Goal: Task Accomplishment & Management: Use online tool/utility

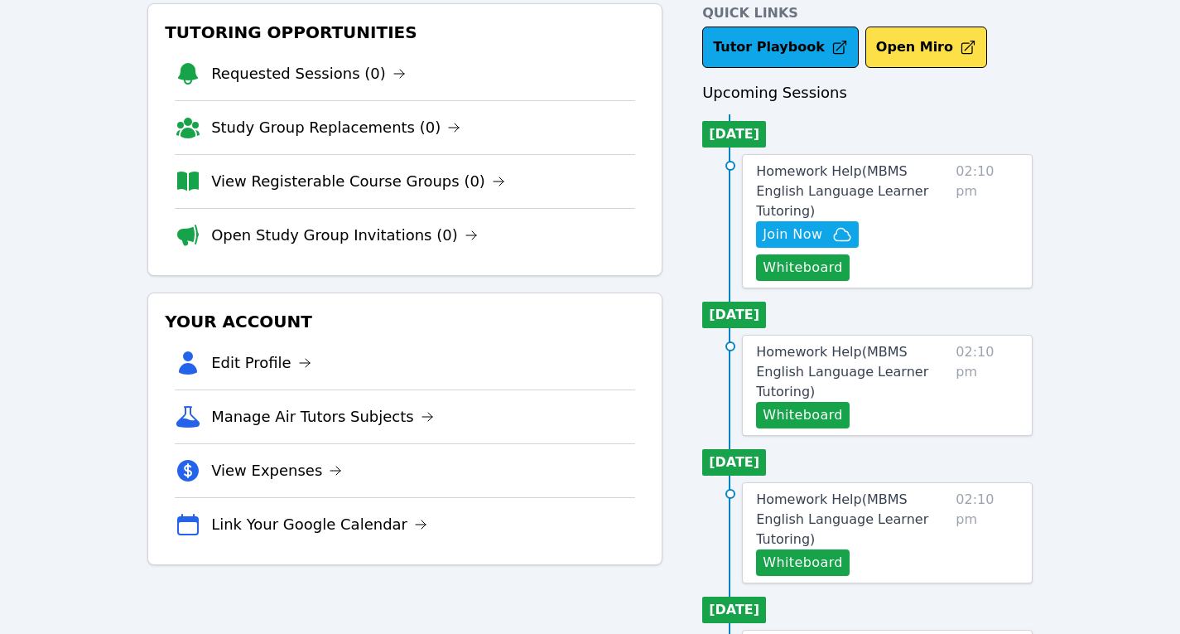
scroll to position [124, 0]
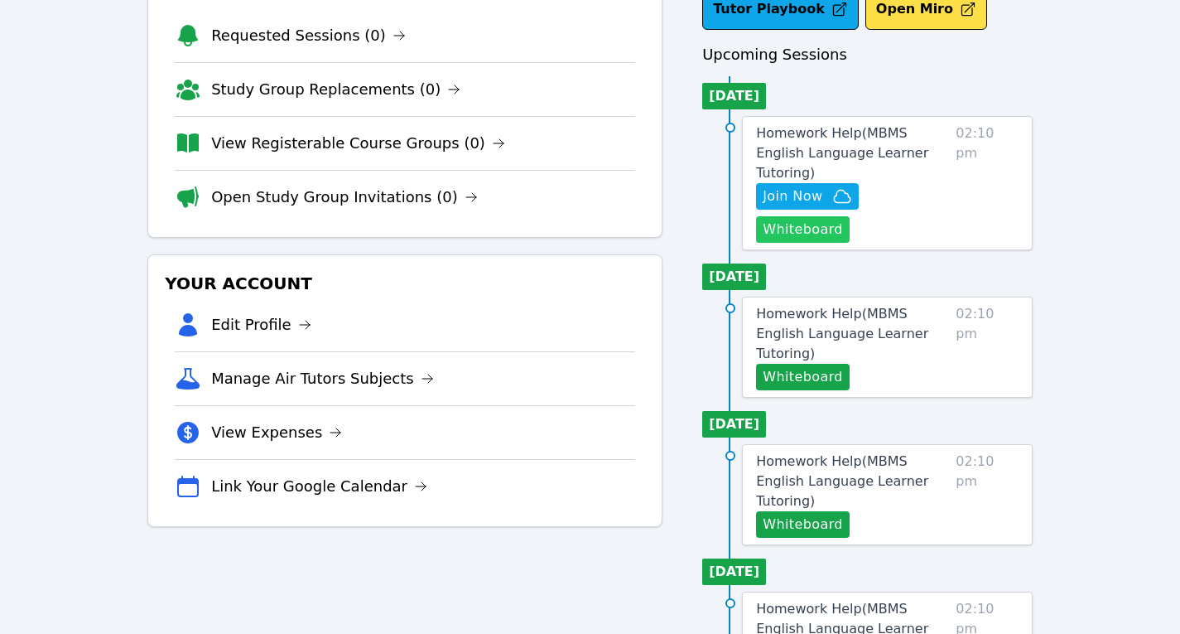
click at [850, 216] on button "Whiteboard" at bounding box center [803, 229] width 94 height 27
click at [813, 186] on span "Join Now" at bounding box center [793, 196] width 60 height 20
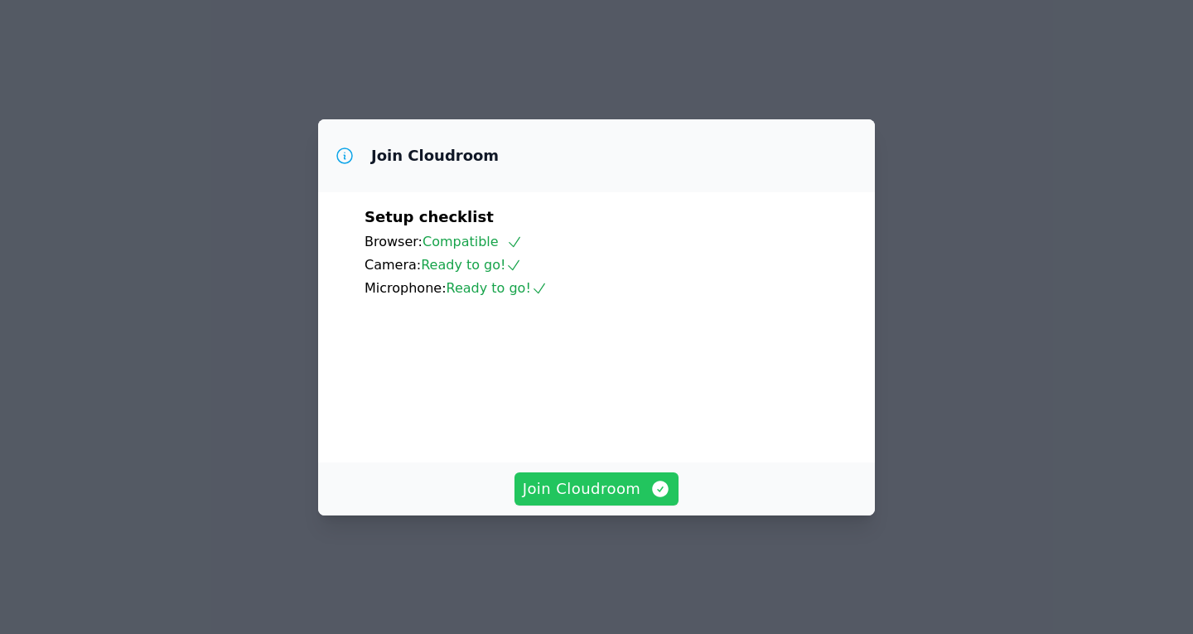
click at [596, 500] on span "Join Cloudroom" at bounding box center [597, 488] width 148 height 23
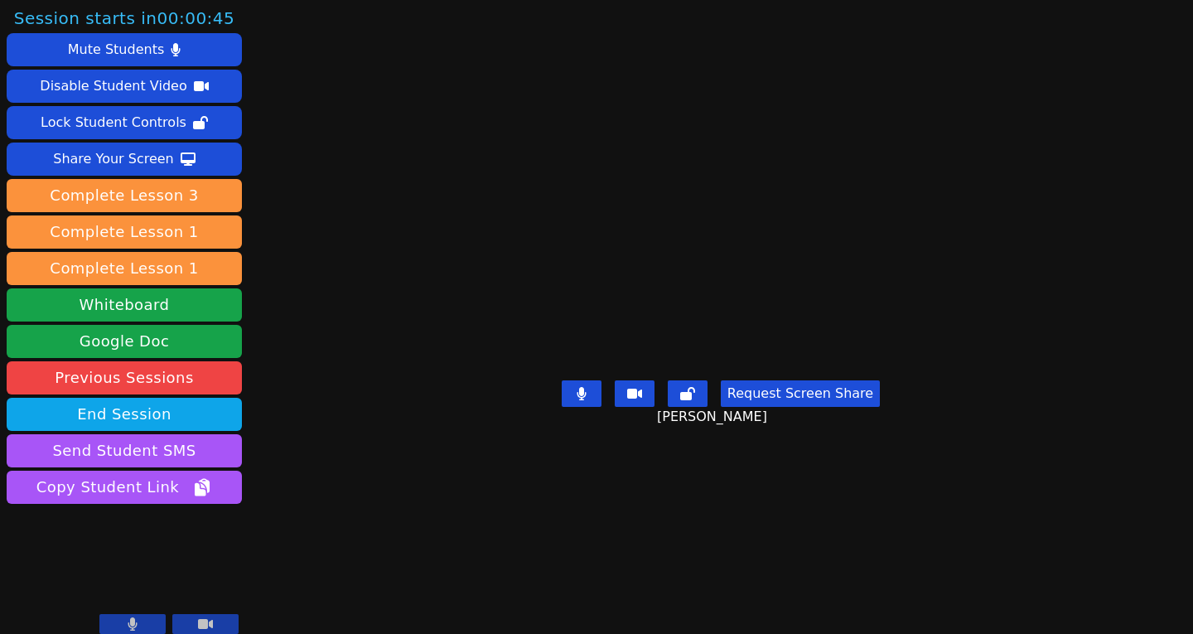
click at [846, 589] on main "[PERSON_NAME] Request Screen Share [PERSON_NAME]" at bounding box center [720, 317] width 527 height 634
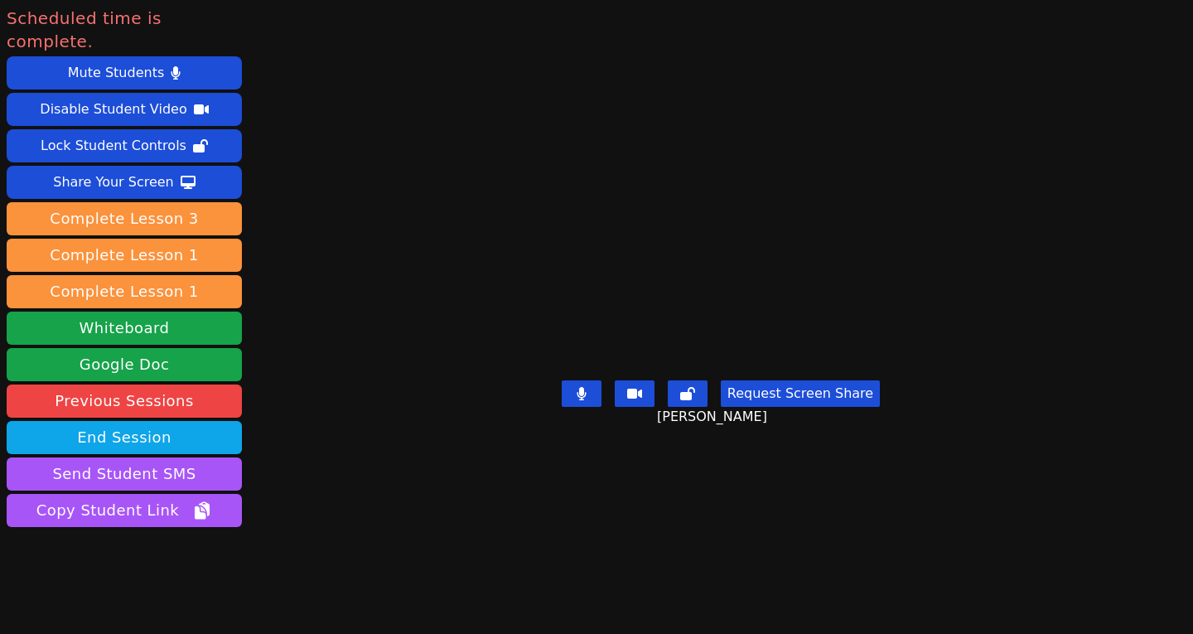
click at [1180, 367] on div "Scheduled time is complete. Mute Students Disable Student Video Lock Student Co…" at bounding box center [596, 317] width 1193 height 634
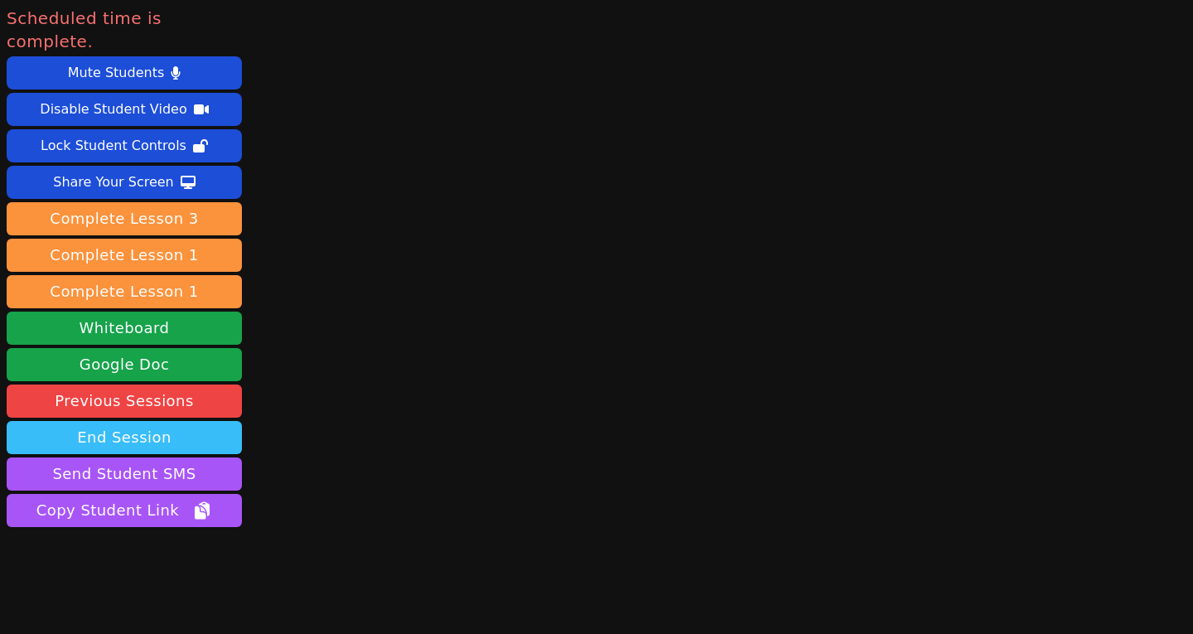
click at [159, 421] on button "End Session" at bounding box center [124, 437] width 235 height 33
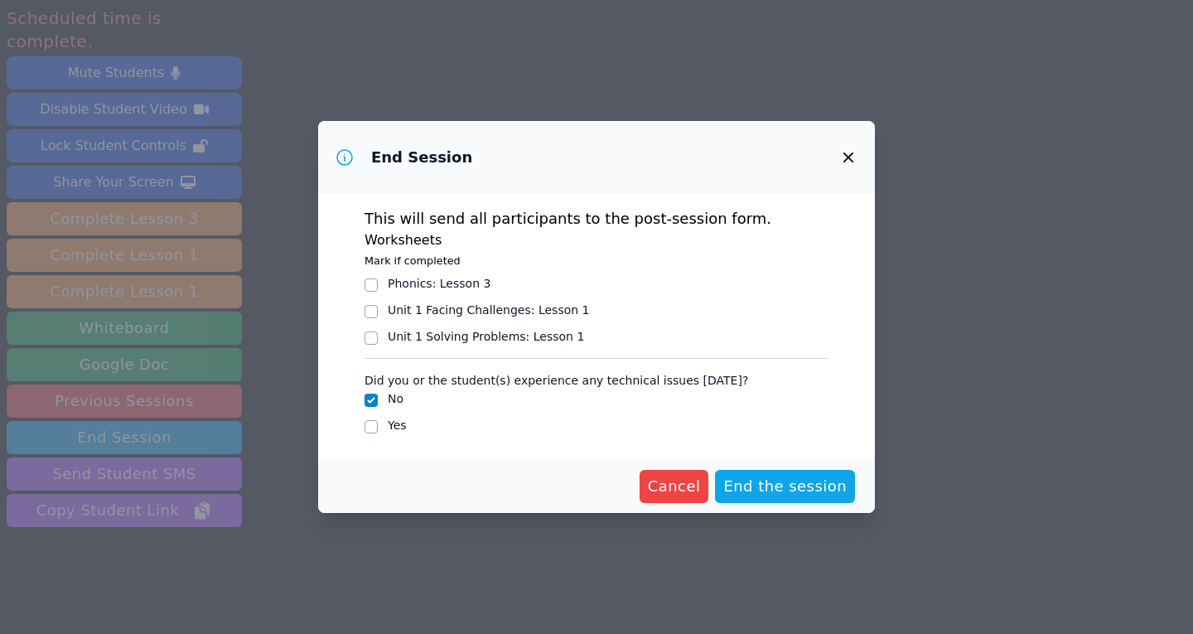
click at [371, 304] on div at bounding box center [370, 312] width 13 height 20
click at [369, 315] on input "Unit 1 Facing Challenges : Lesson 1" at bounding box center [370, 311] width 13 height 13
checkbox input "true"
click at [369, 280] on input "Phonics : Lesson 3" at bounding box center [370, 284] width 13 height 13
checkbox input "true"
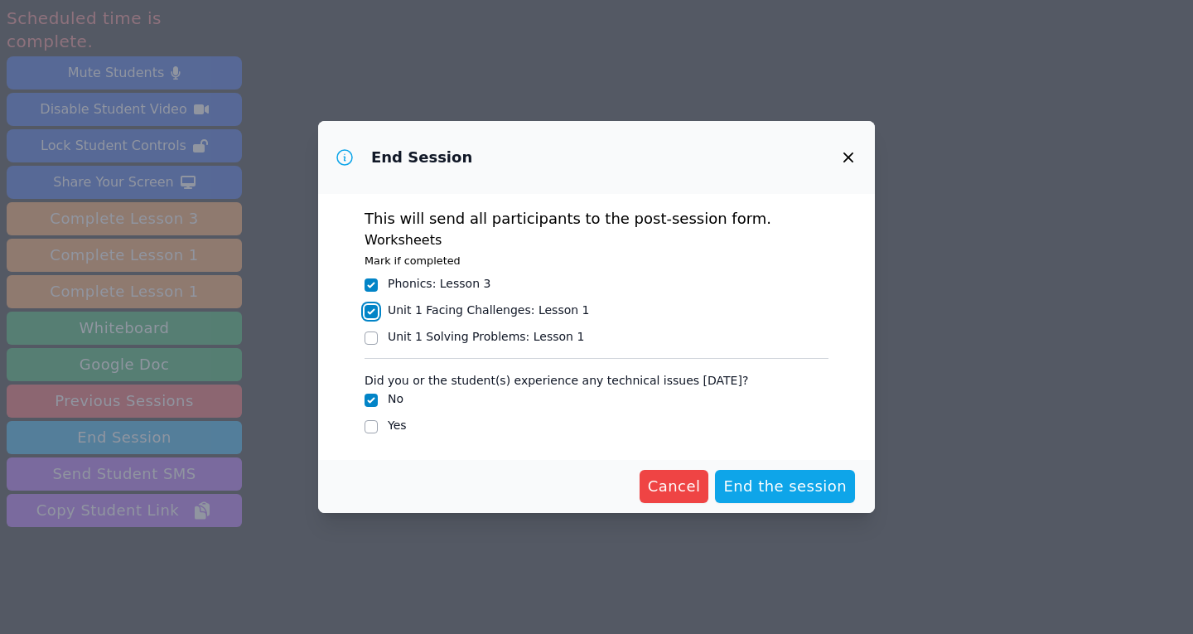
click at [370, 316] on input "Unit 1 Facing Challenges : Lesson 1" at bounding box center [370, 311] width 13 height 13
checkbox input "false"
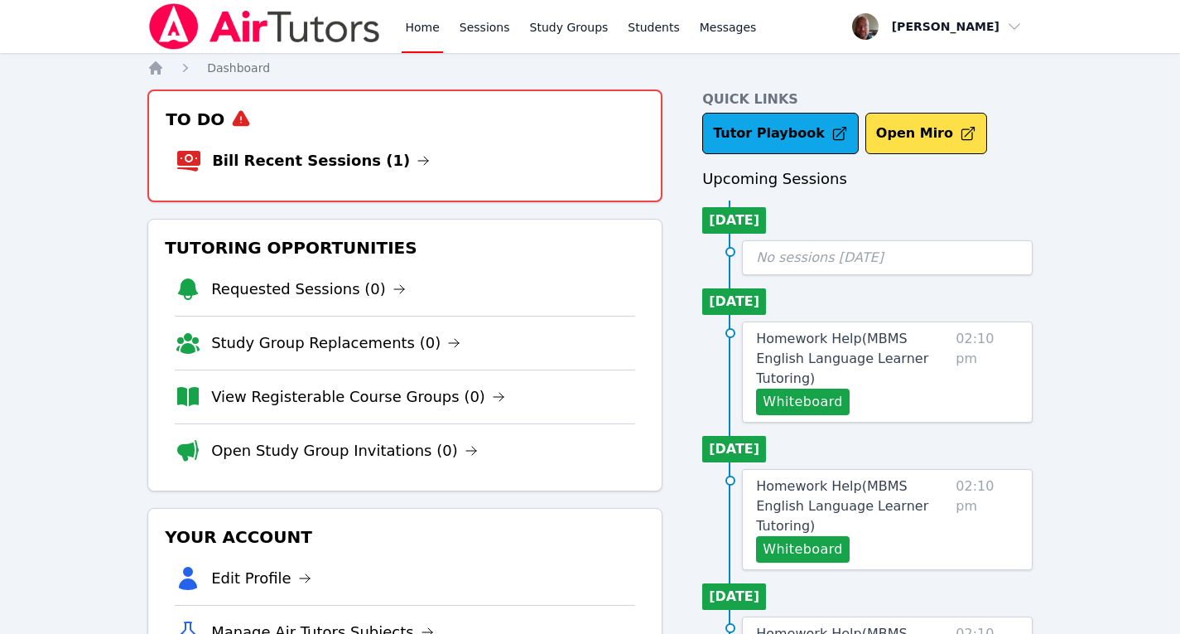
scroll to position [124, 0]
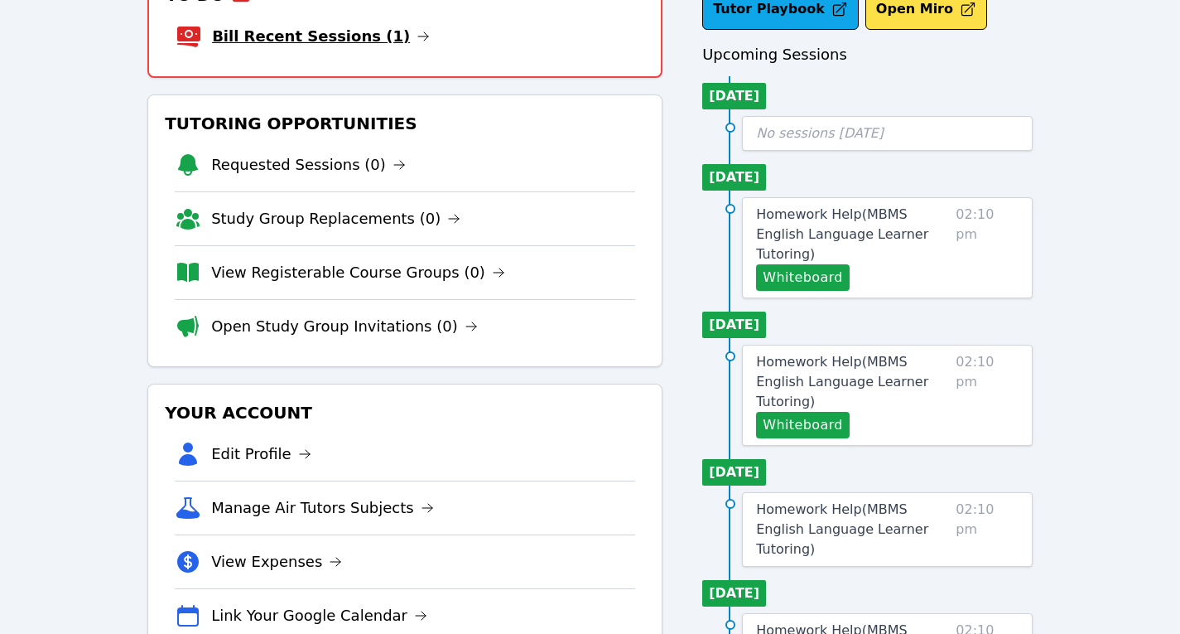
click at [335, 40] on link "Bill Recent Sessions (1)" at bounding box center [321, 36] width 218 height 23
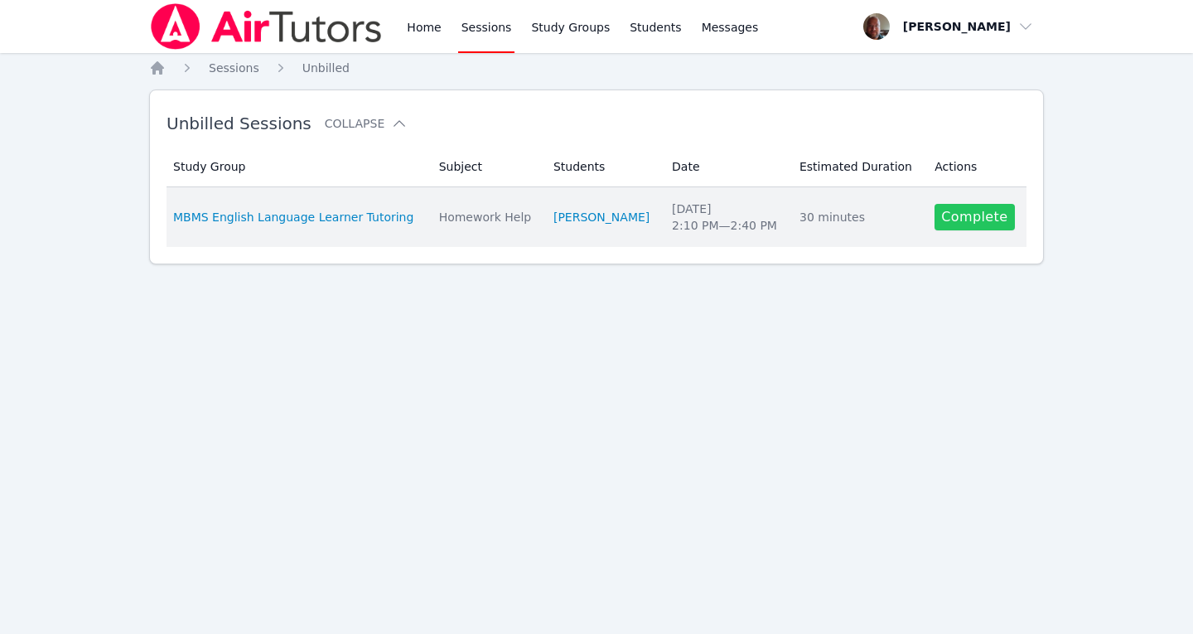
click at [982, 216] on link "Complete" at bounding box center [974, 217] width 80 height 27
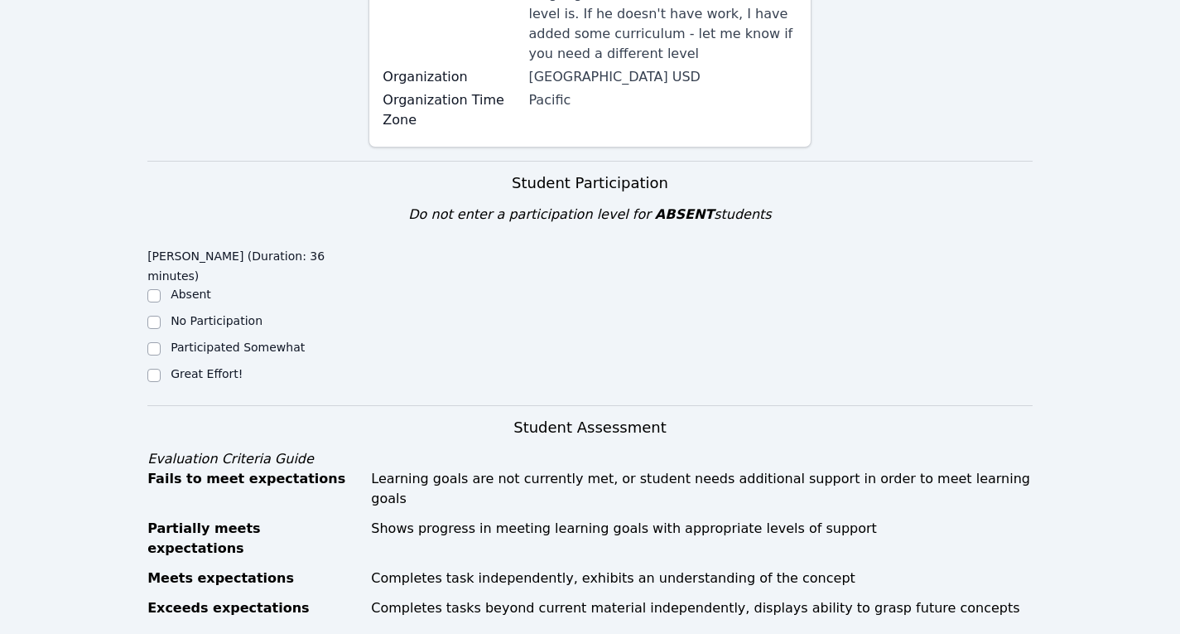
scroll to position [356, 0]
click at [152, 368] on input "Great Effort!" at bounding box center [153, 374] width 13 height 13
checkbox input "true"
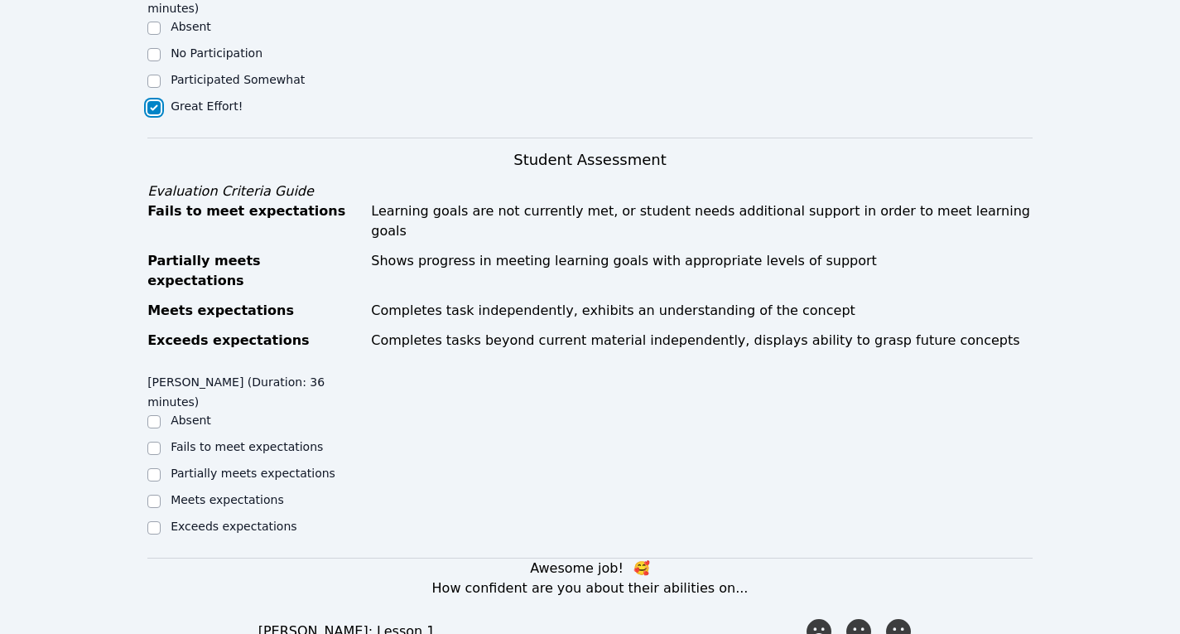
scroll to position [630, 0]
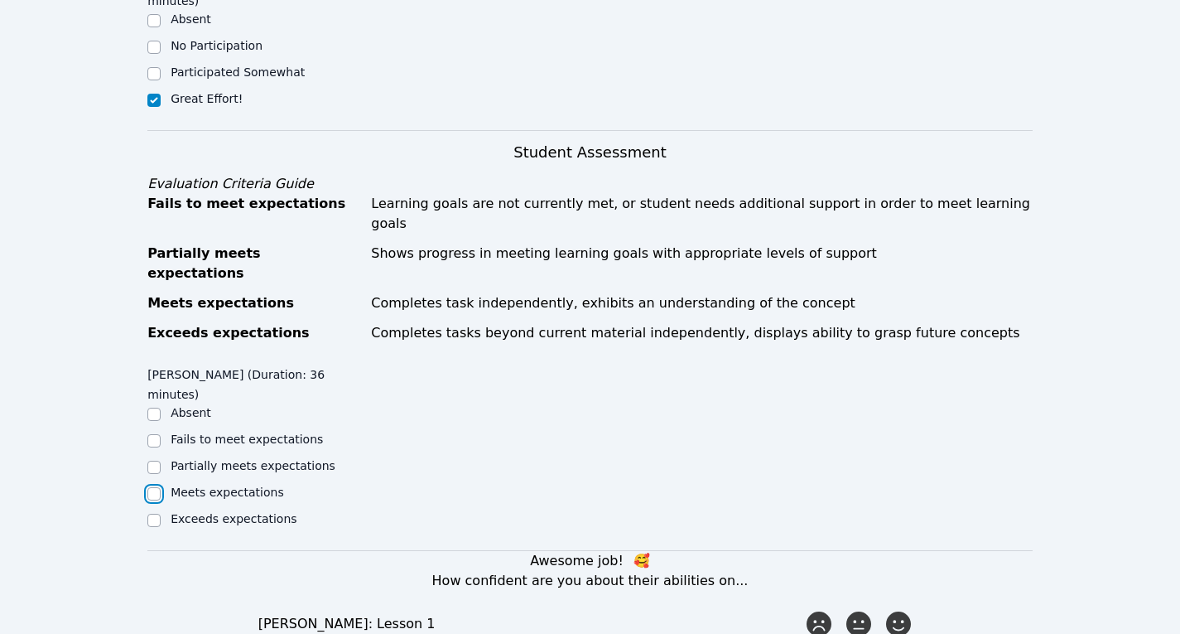
click at [152, 487] on input "Meets expectations" at bounding box center [153, 493] width 13 height 13
checkbox input "true"
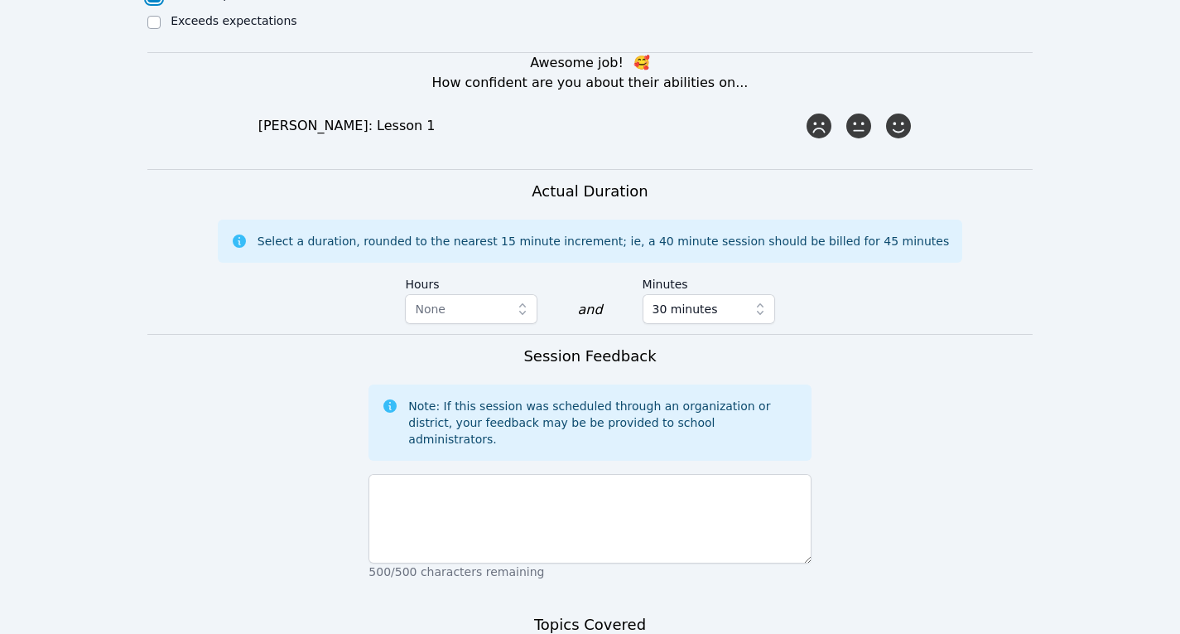
scroll to position [1129, 0]
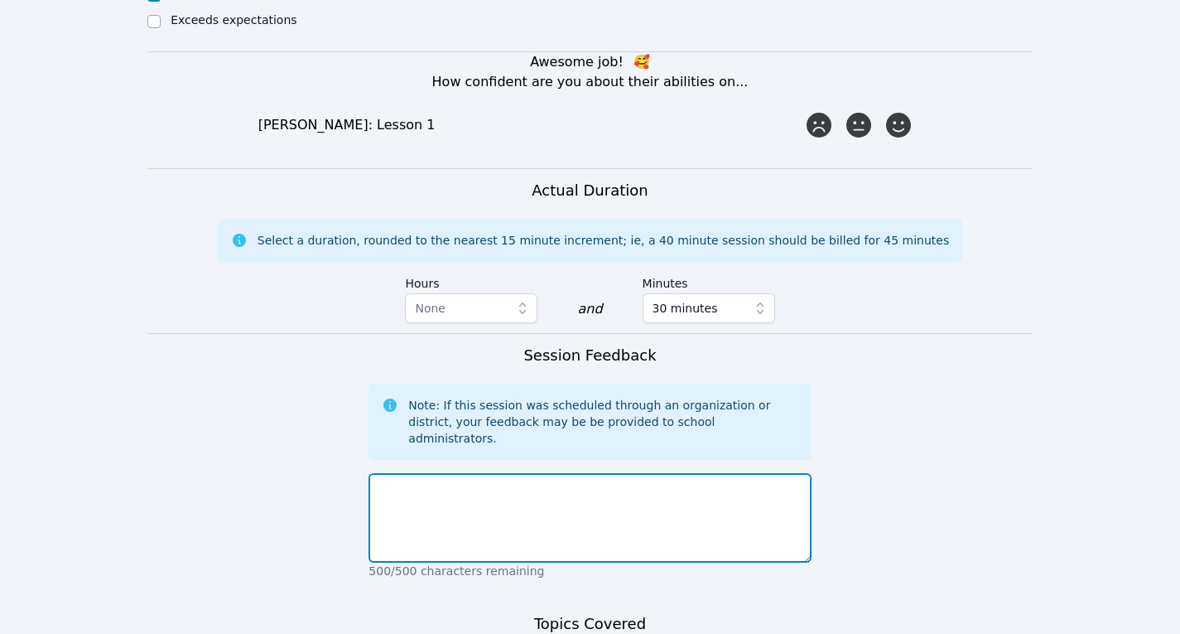
click at [600, 473] on textarea at bounding box center [590, 517] width 442 height 89
type textarea "М"
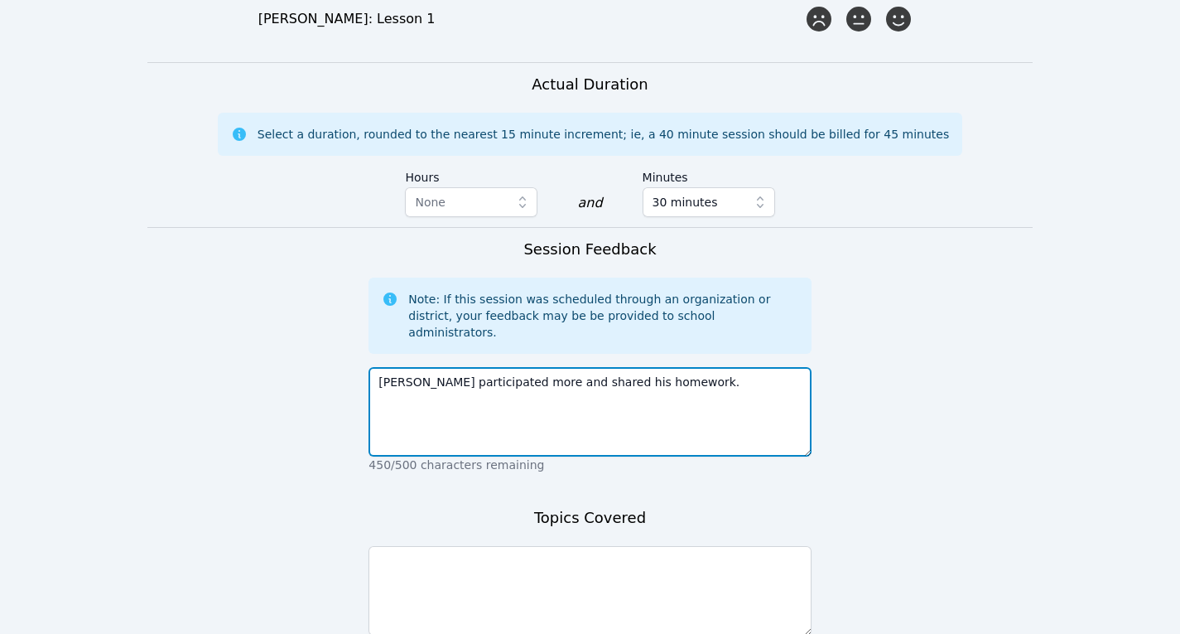
scroll to position [1274, 0]
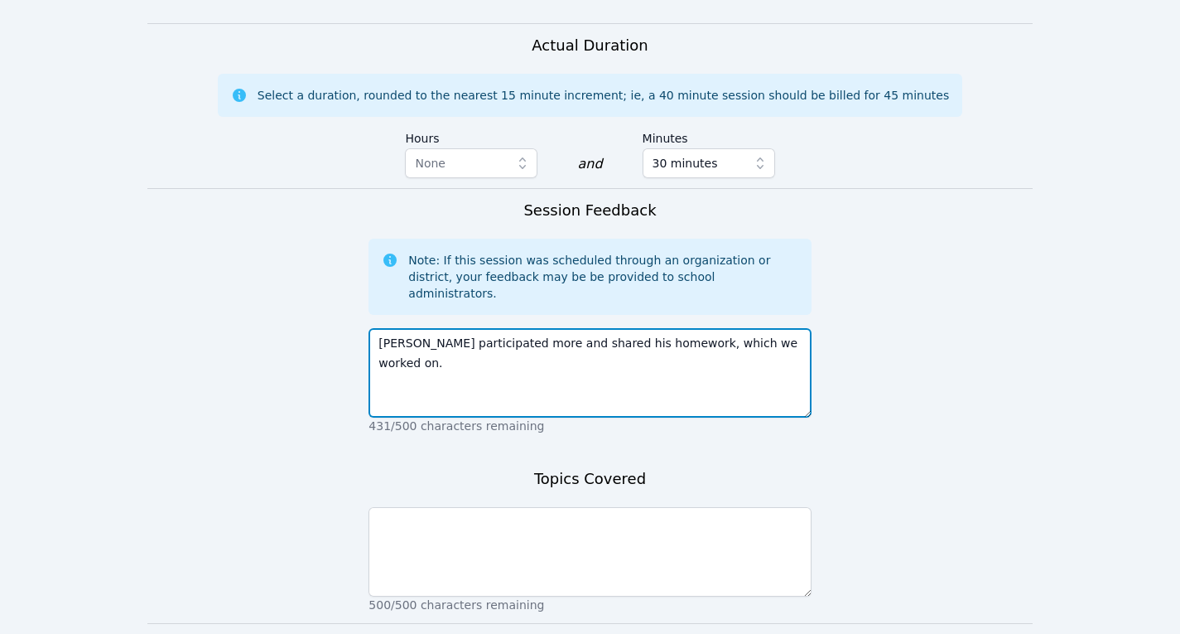
type textarea "Matvei participated more and shared his homework, which we worked on."
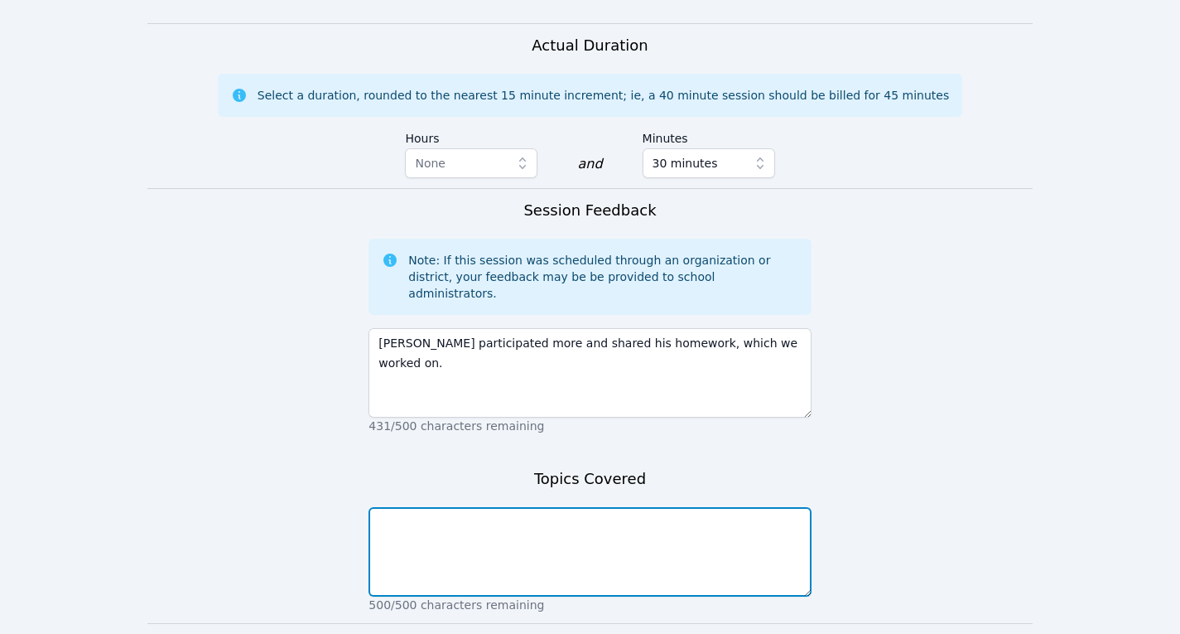
click at [626, 507] on textarea at bounding box center [590, 551] width 442 height 89
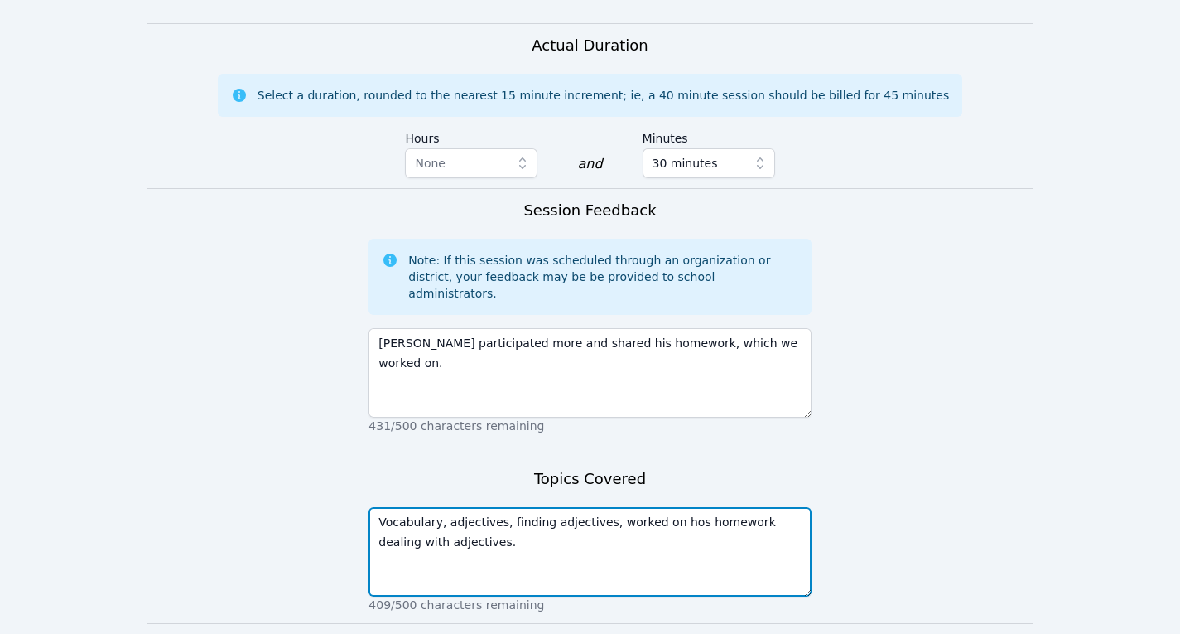
click at [663, 507] on textarea "Vocabulary, adjectives, finding adjectives, worked on hos homework dealing with…" at bounding box center [590, 551] width 442 height 89
type textarea "Vocabulary, adjectives, finding adjectives, worked on his homework dealing with…"
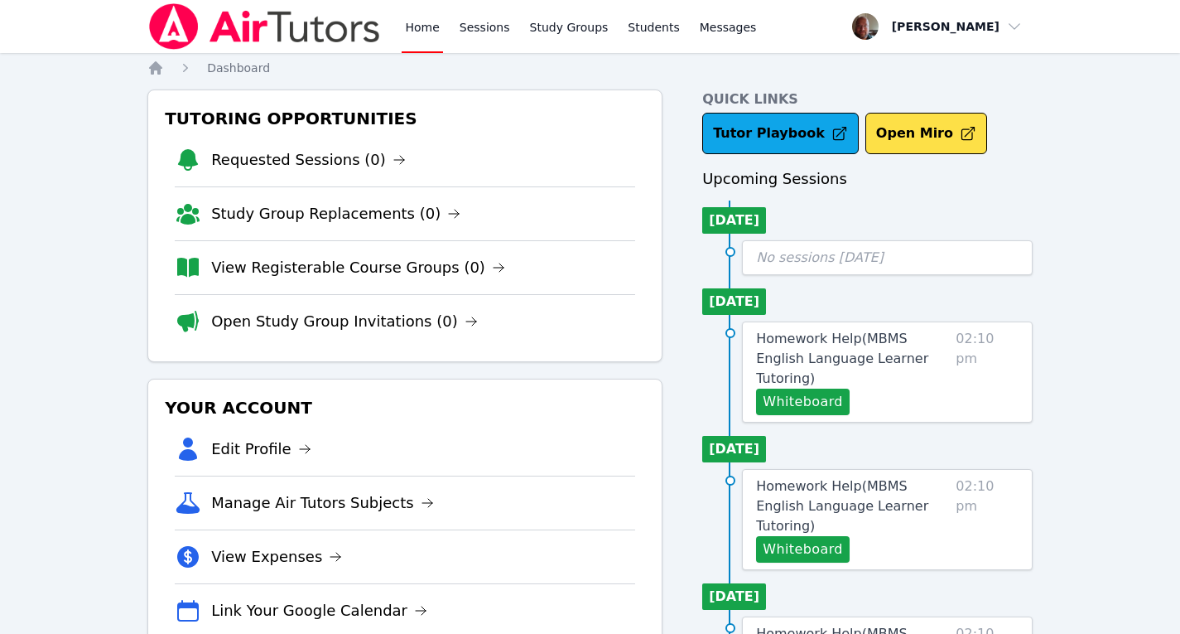
click at [183, 21] on img at bounding box center [264, 26] width 234 height 46
